Goal: Contribute content: Contribute content

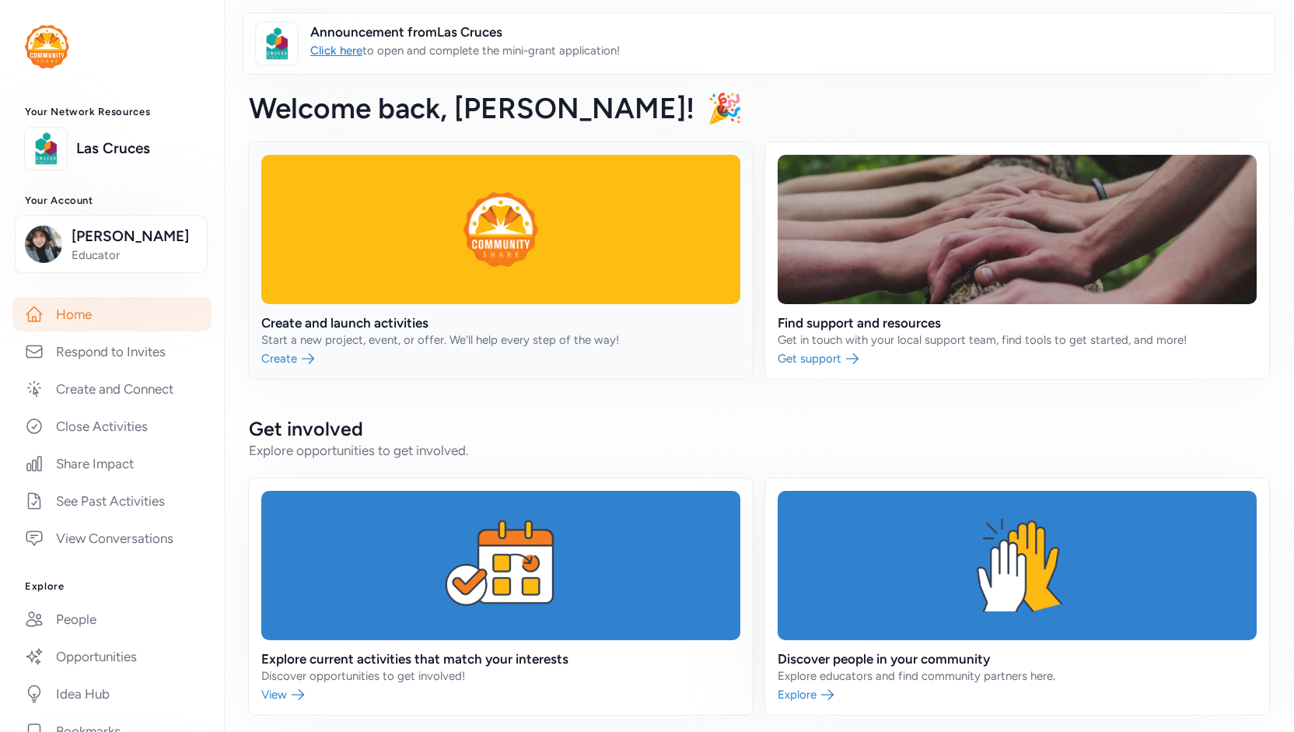
click at [414, 242] on link at bounding box center [501, 260] width 504 height 236
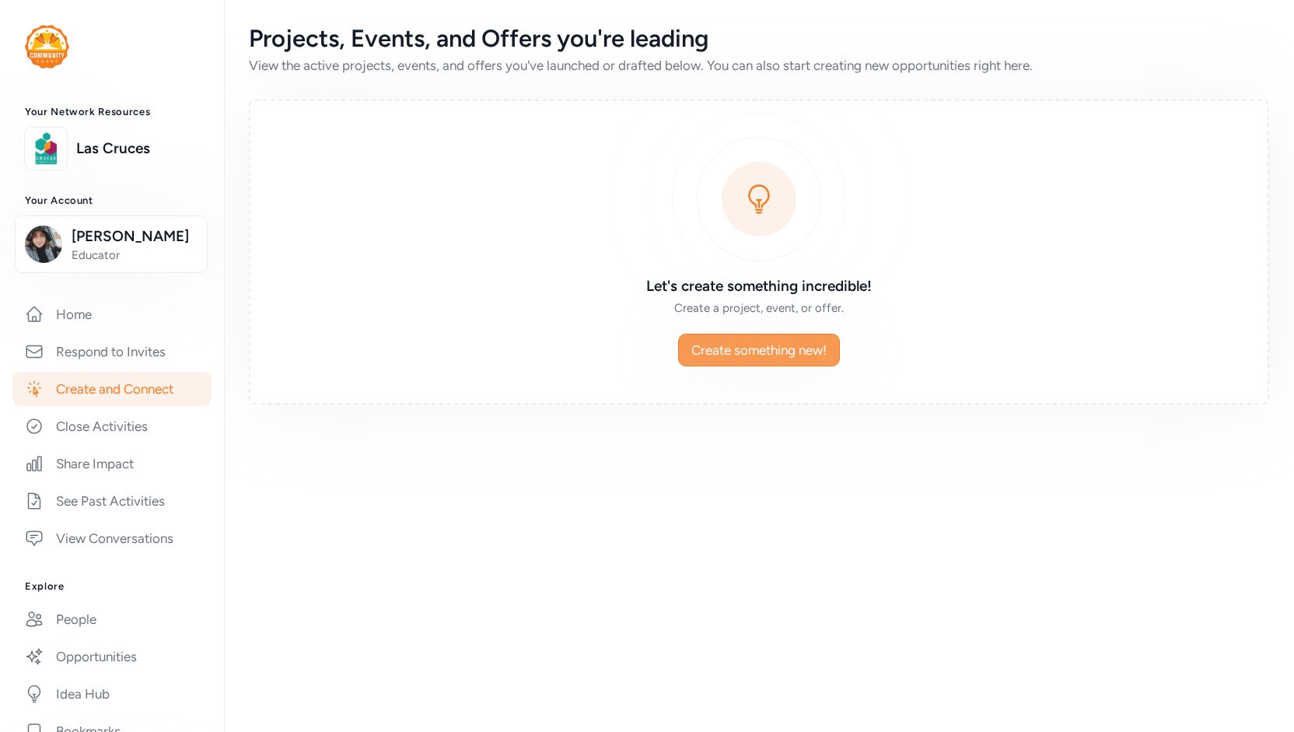
click at [725, 348] on span "Create something new!" at bounding box center [758, 350] width 135 height 19
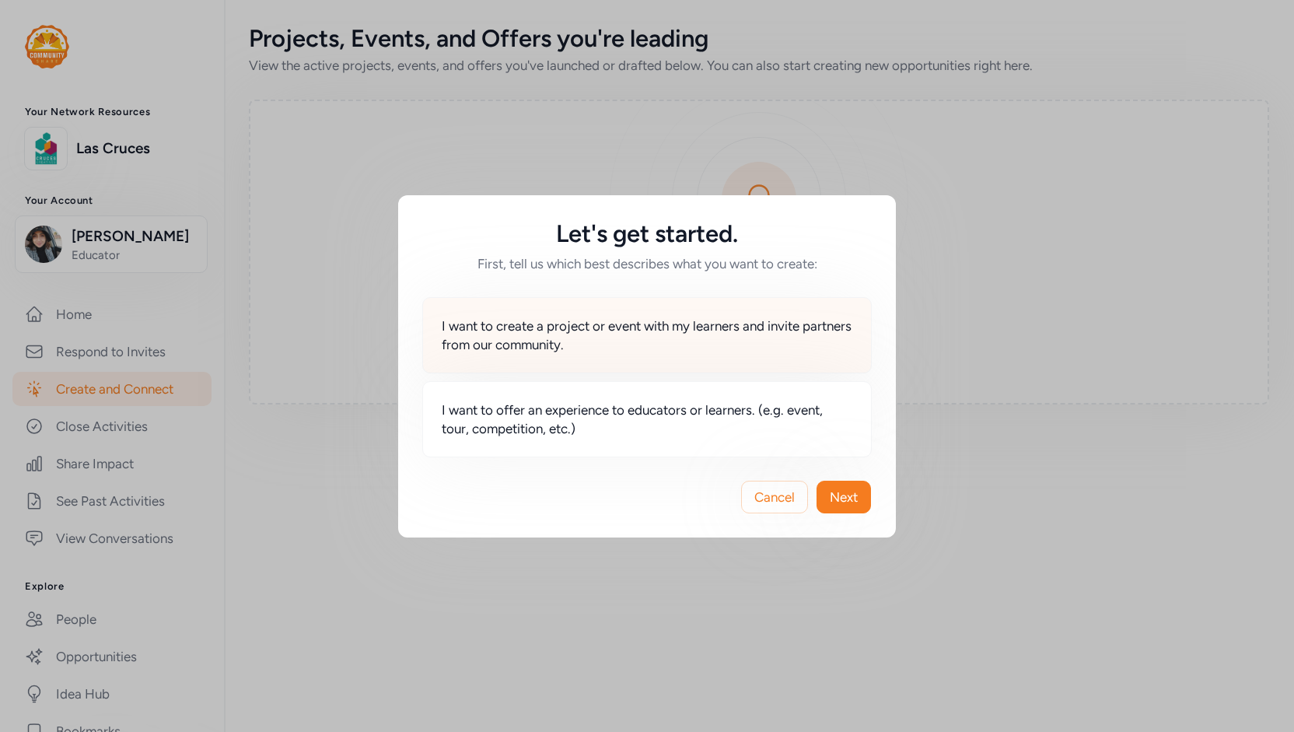
click at [677, 321] on span "I want to create a project or event with my learners and invite partners from o…" at bounding box center [647, 335] width 411 height 37
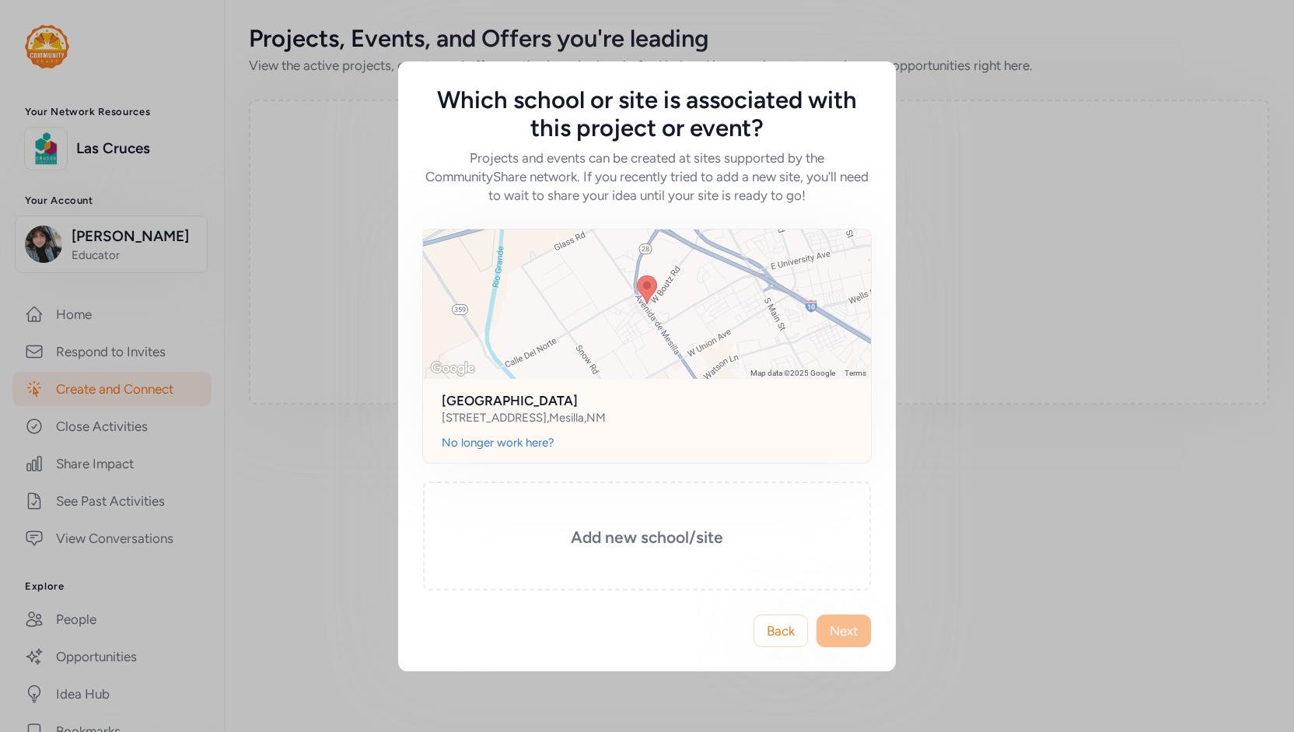
click at [605, 404] on h2 "Rio Grande Preparatory Institute" at bounding box center [647, 400] width 411 height 19
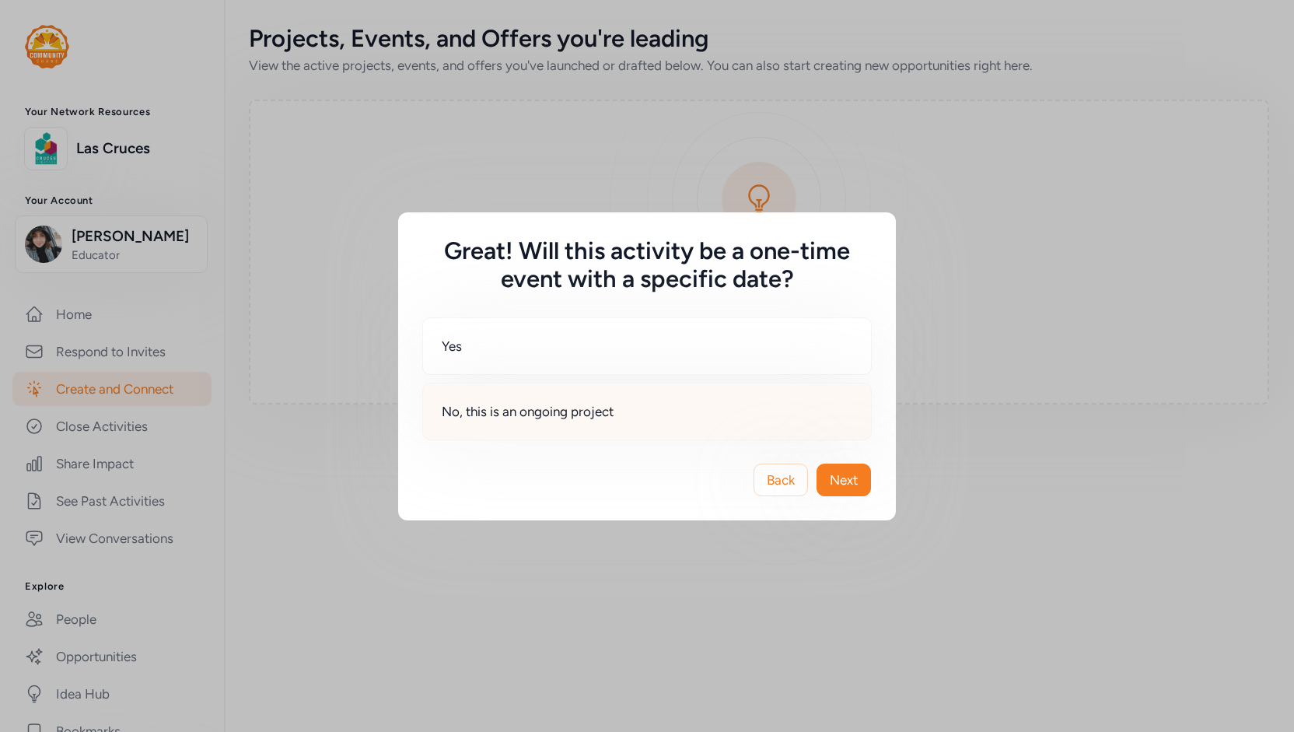
click at [526, 421] on div "No, this is an ongoing project" at bounding box center [647, 412] width 450 height 58
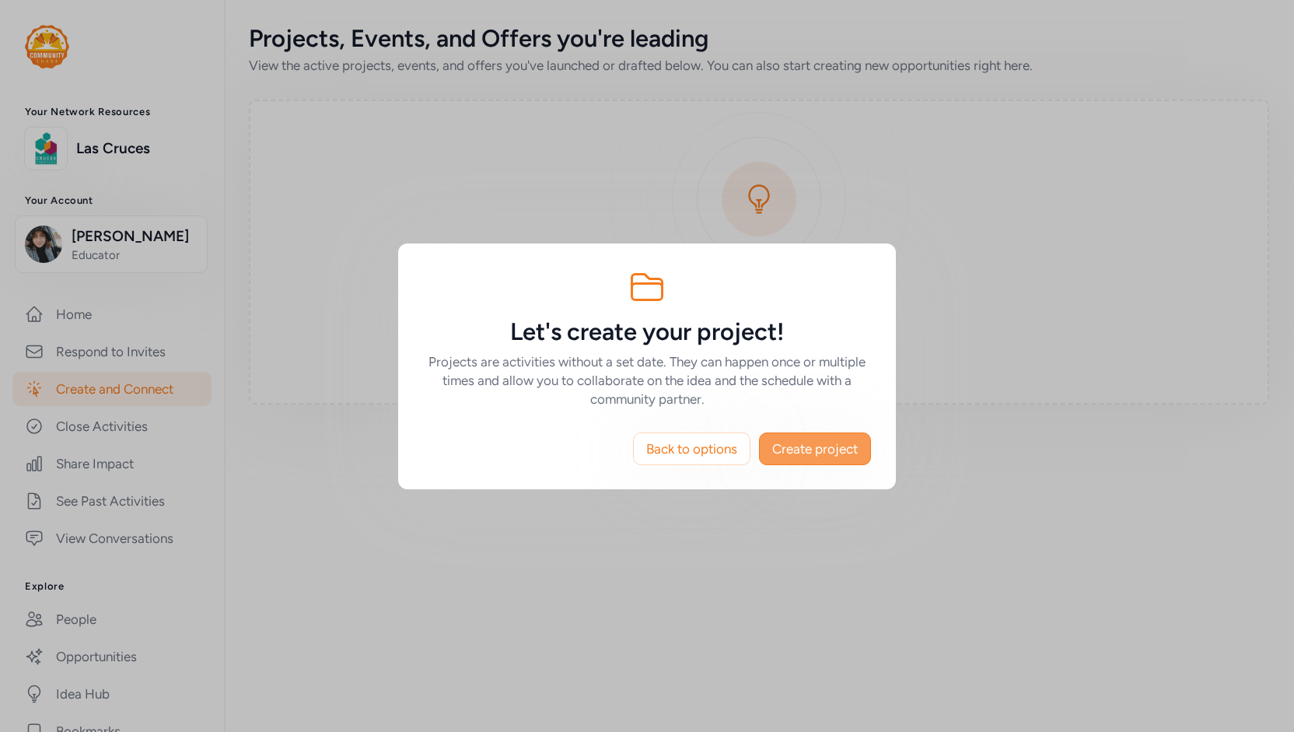
click at [794, 458] on button "Create project" at bounding box center [815, 448] width 112 height 33
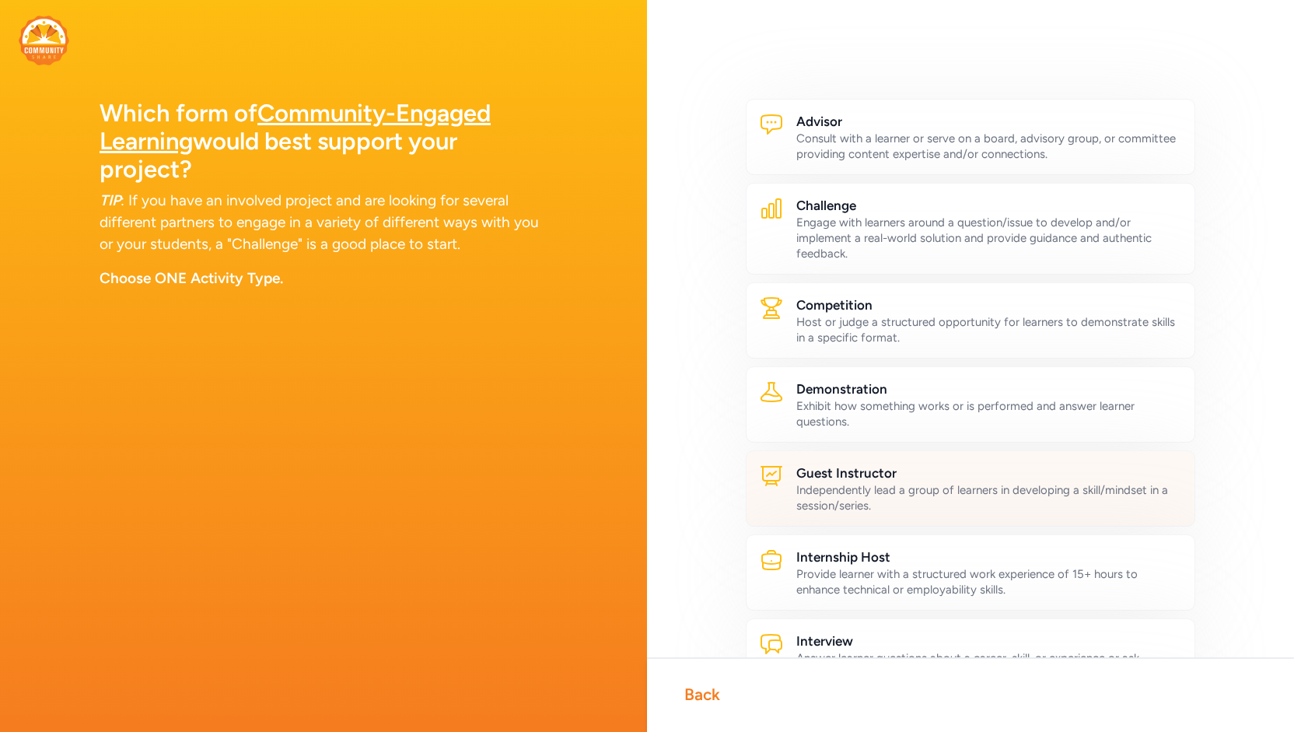
click at [817, 478] on h2 "Guest Instructor" at bounding box center [990, 473] width 386 height 19
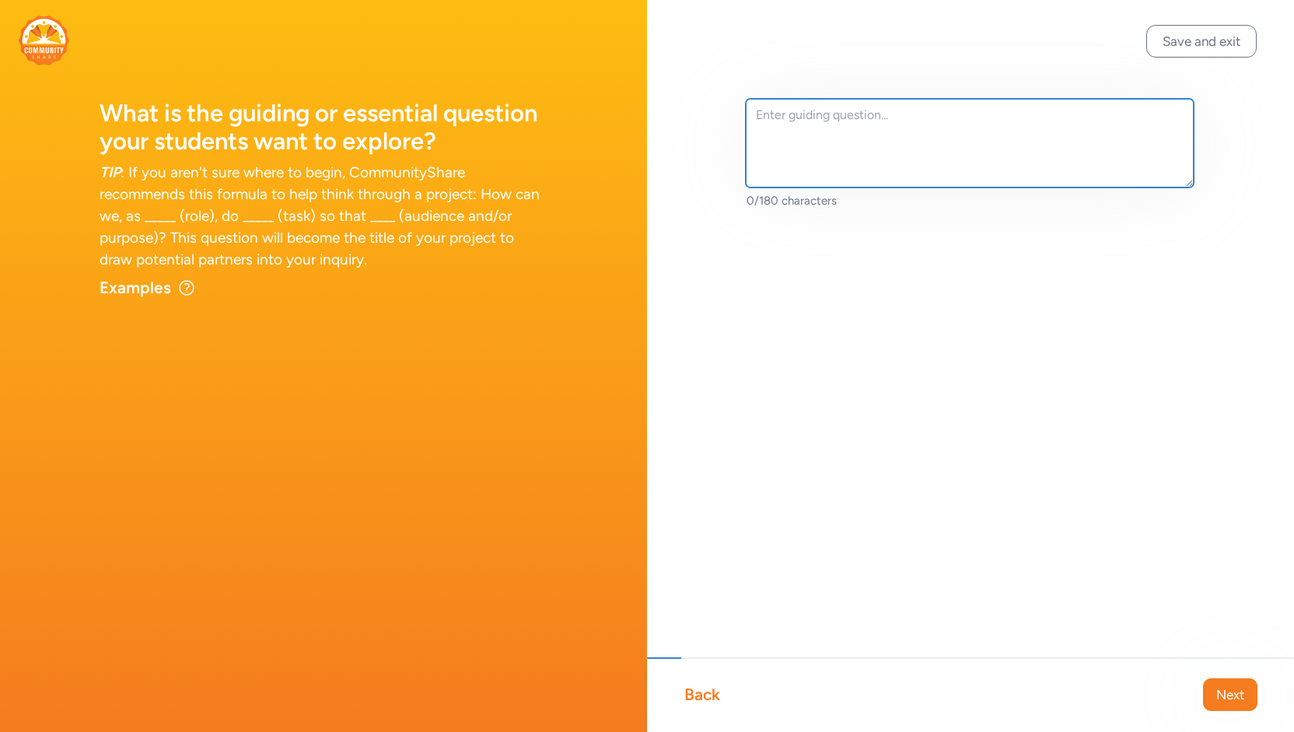
click at [787, 121] on textarea at bounding box center [970, 143] width 448 height 89
type textarea "H"
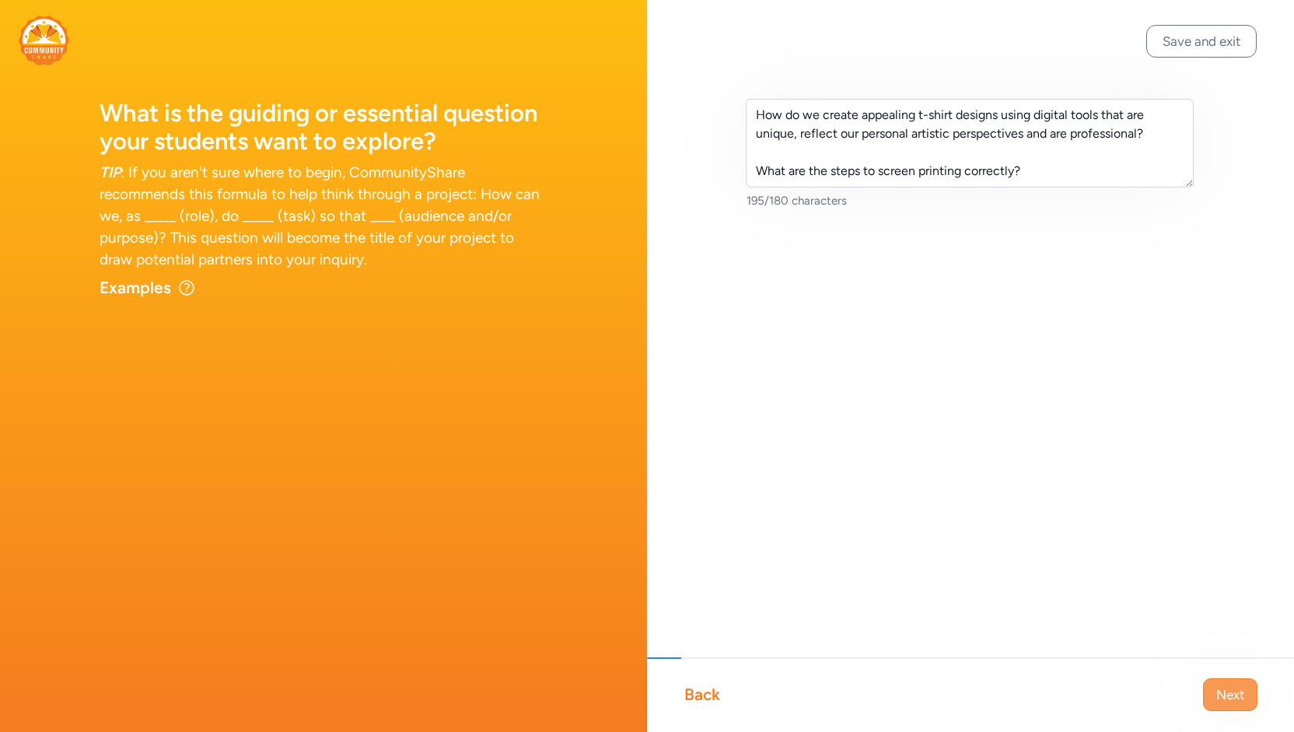
click at [1240, 696] on span "Next" at bounding box center [1231, 694] width 28 height 19
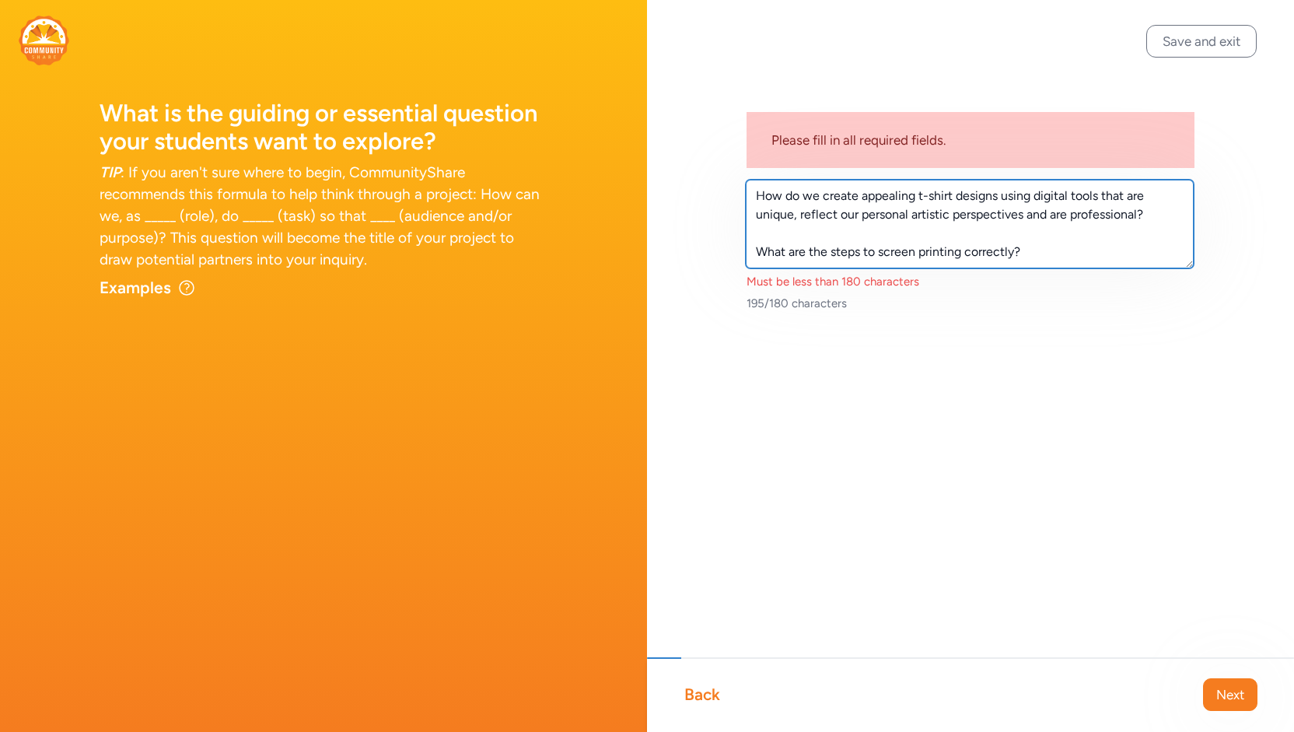
click at [756, 233] on textarea "How do we create appealing t-shirt designs using digital tools that are unique,…" at bounding box center [970, 224] width 448 height 89
click at [755, 233] on textarea "How do we create appealing t-shirt designs using digital tools that are unique,…" at bounding box center [970, 224] width 448 height 89
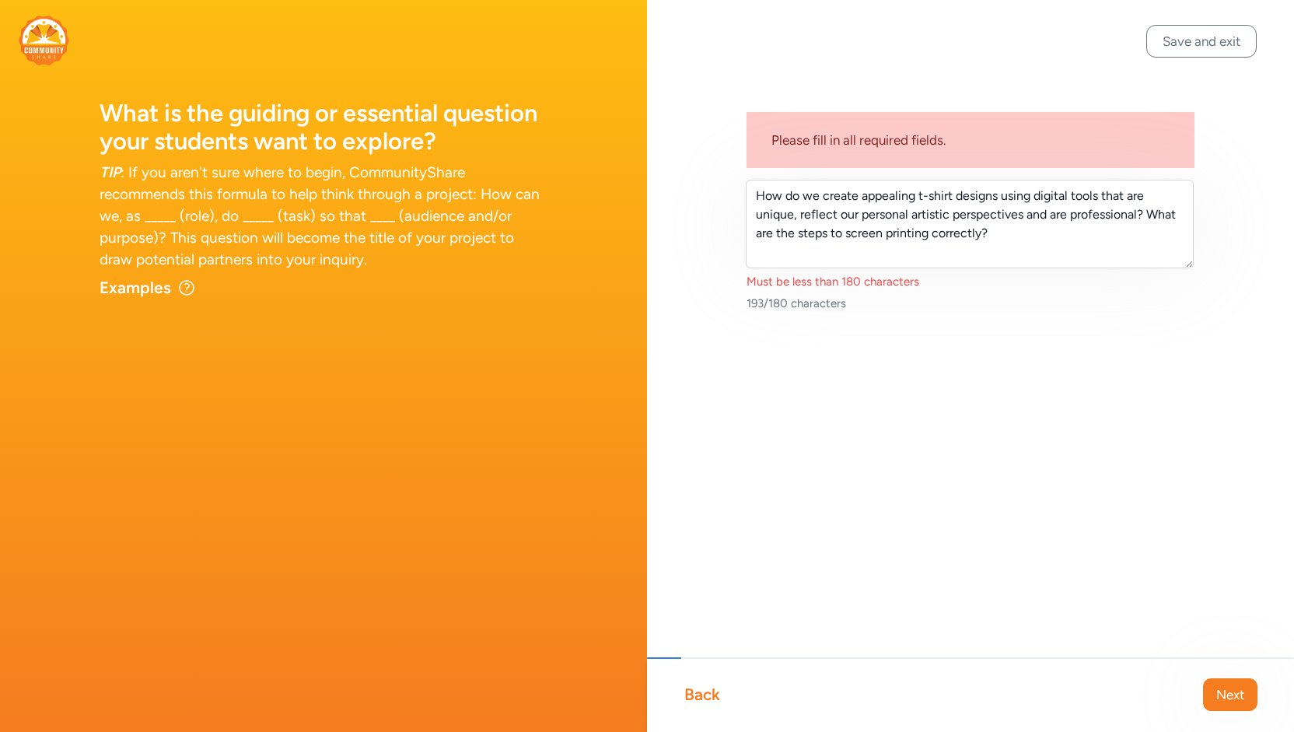
click at [809, 340] on div "Please fill in all required fields. How do we create appealing t-shirt designs …" at bounding box center [970, 230] width 647 height 460
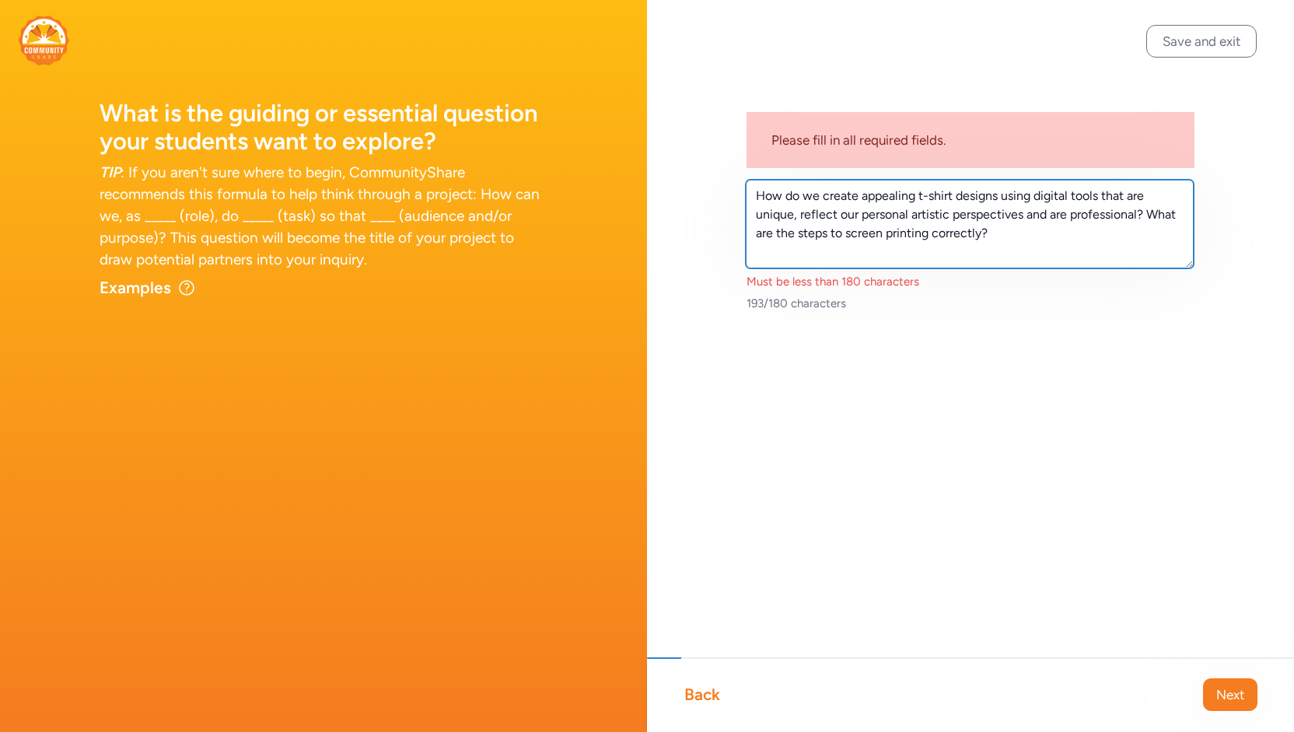
click at [915, 193] on textarea "How do we create appealing t-shirt designs using digital tools that are unique,…" at bounding box center [970, 224] width 448 height 89
drag, startPoint x: 1055, startPoint y: 215, endPoint x: 1137, endPoint y: 192, distance: 85.5
click at [1137, 192] on textarea "How do we create t-shirt designs using digital tools that are unique, reflect o…" at bounding box center [970, 224] width 448 height 89
type textarea "How do we create t-shirt designs using digital tools that are unique, artistic …"
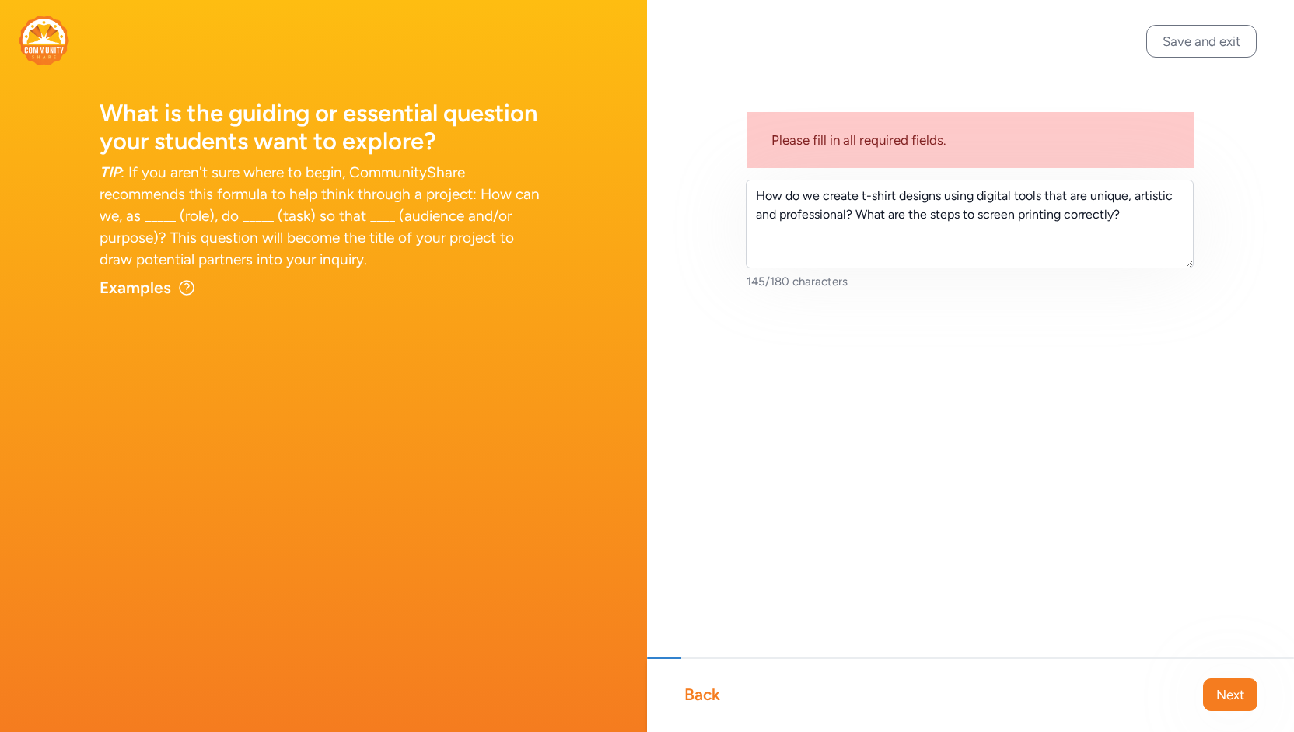
click at [1044, 335] on div "Please fill in all required fields. How do we create t-shirt designs using digi…" at bounding box center [970, 219] width 647 height 439
click at [1217, 701] on span "Next" at bounding box center [1231, 694] width 28 height 19
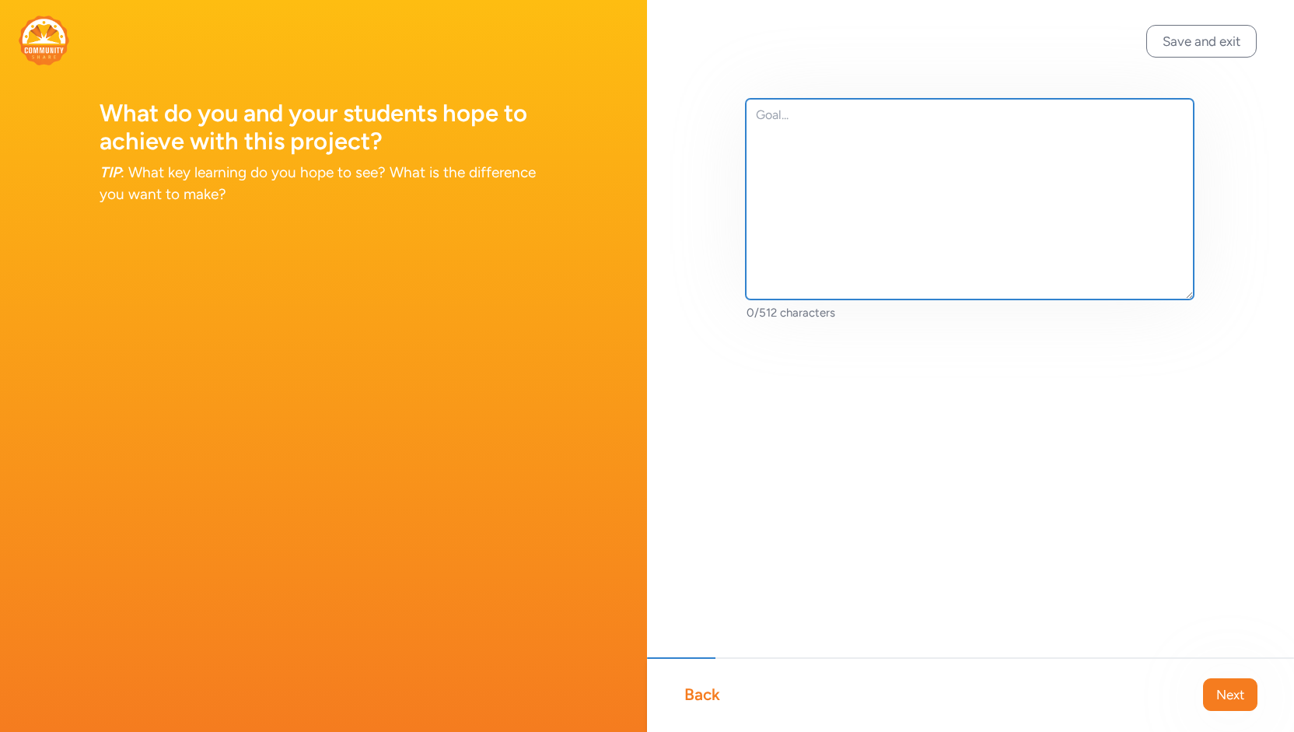
click at [947, 227] on textarea at bounding box center [970, 199] width 448 height 201
click at [885, 174] on textarea at bounding box center [970, 199] width 448 height 201
